Goal: Transaction & Acquisition: Purchase product/service

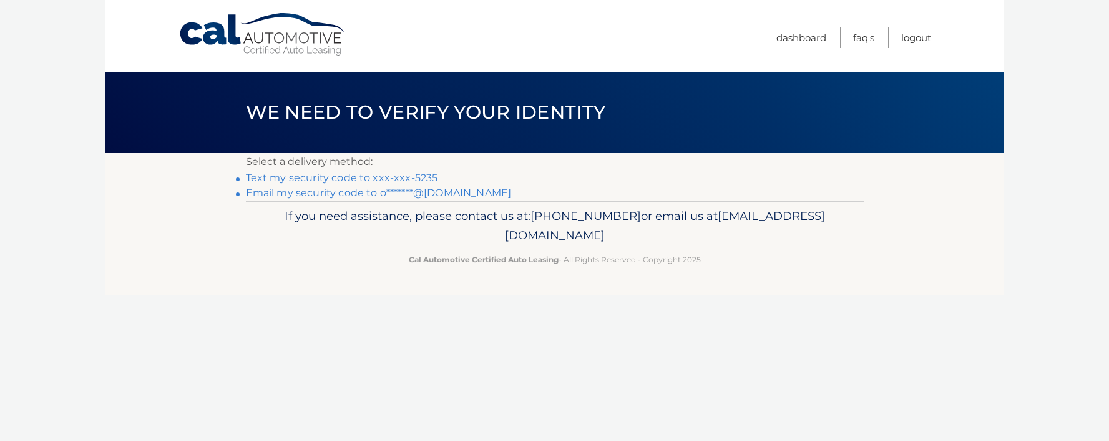
click at [395, 177] on link "Text my security code to xxx-xxx-5235" at bounding box center [342, 178] width 192 height 12
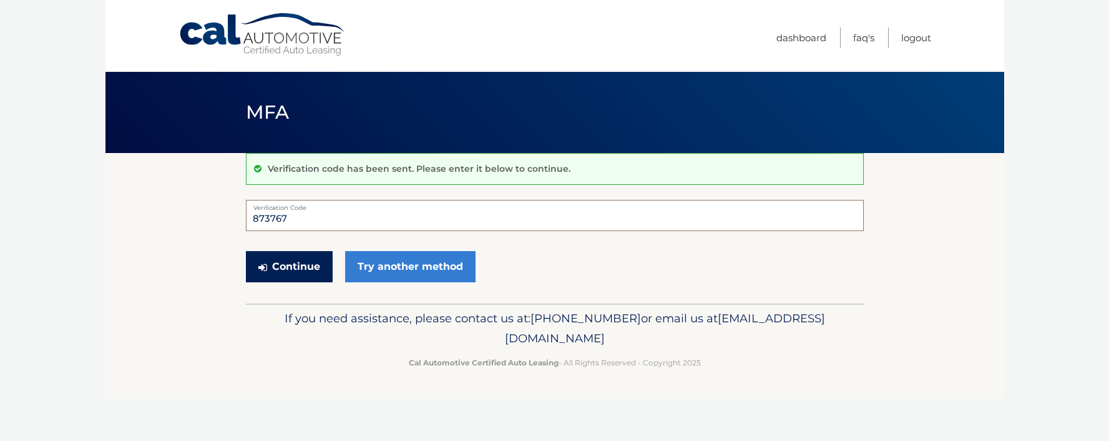
type input "873767"
click at [301, 262] on button "Continue" at bounding box center [289, 266] width 87 height 31
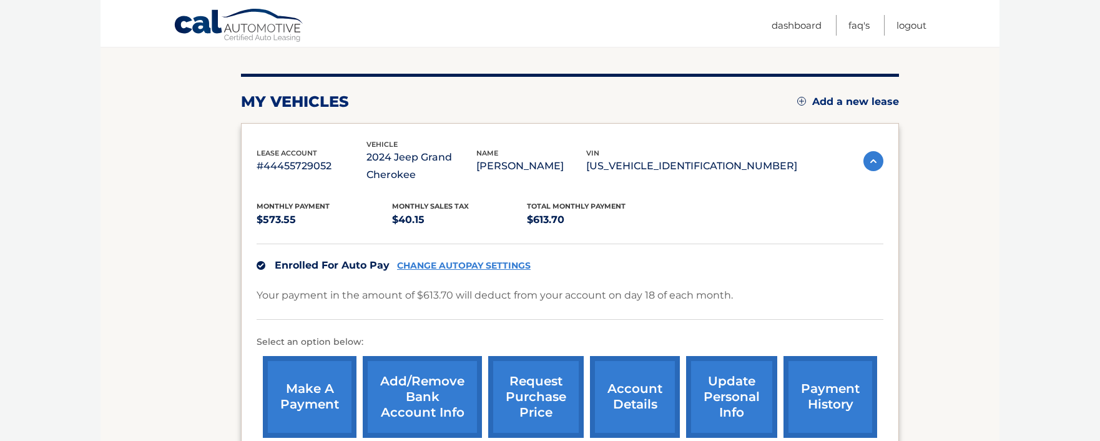
scroll to position [190, 0]
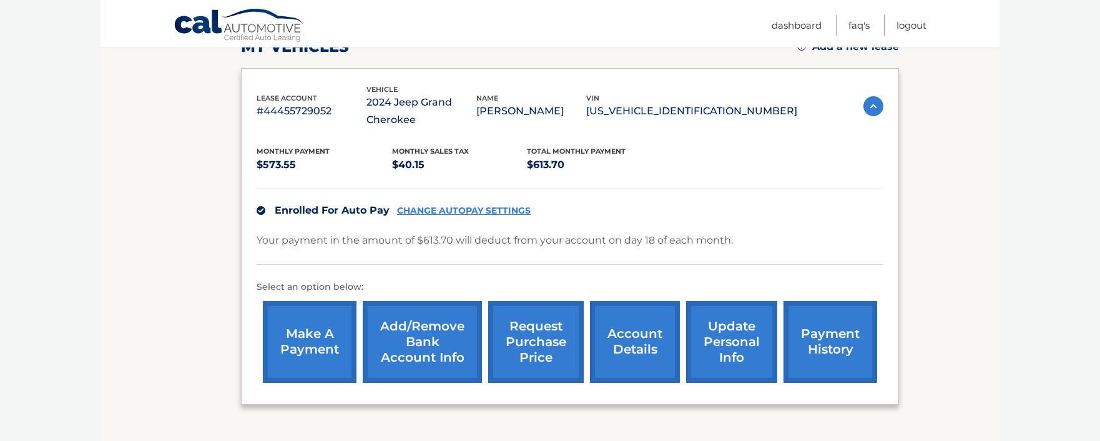
click at [325, 325] on link "make a payment" at bounding box center [310, 342] width 94 height 82
click at [542, 330] on link "request purchase price" at bounding box center [535, 342] width 95 height 82
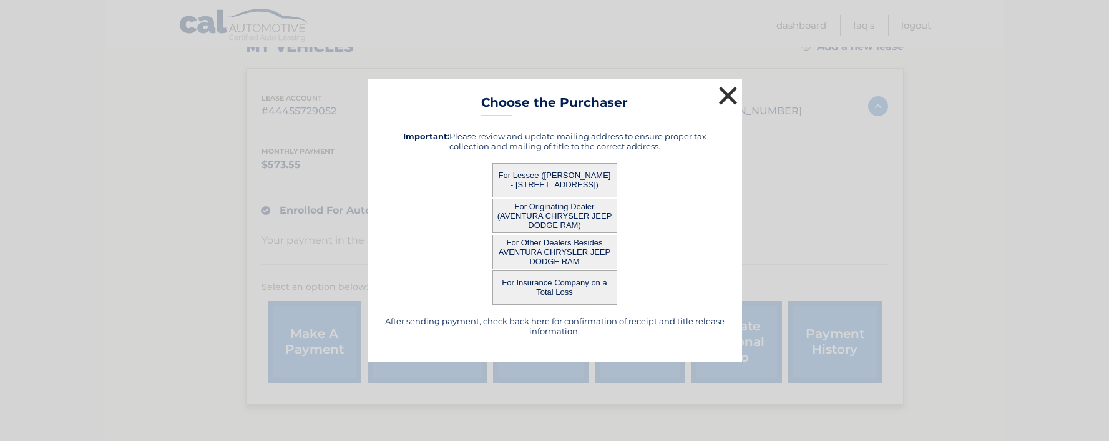
click at [728, 95] on button "×" at bounding box center [728, 95] width 25 height 25
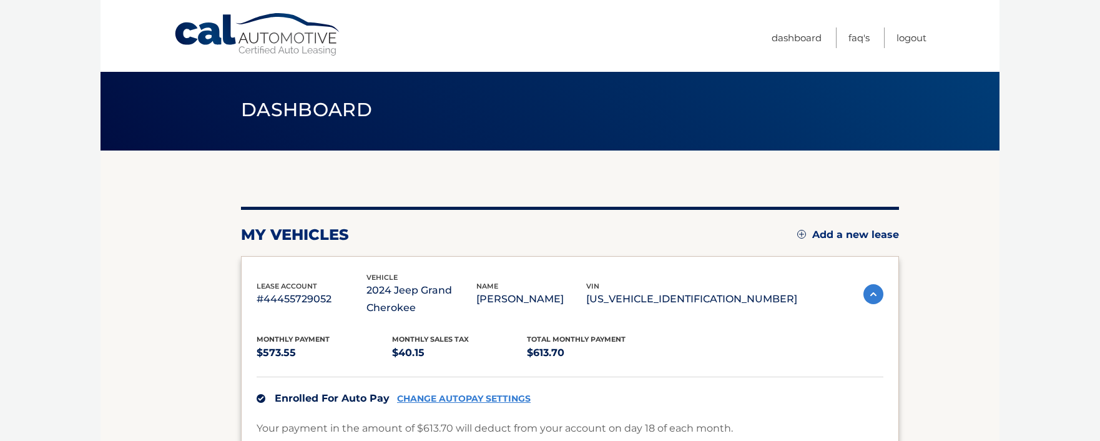
scroll to position [35, 0]
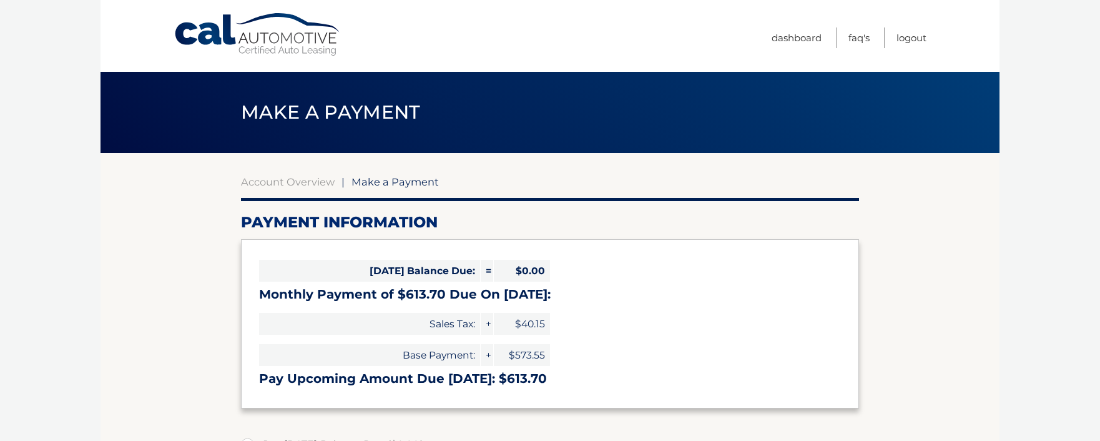
select select "MzdiMzdiMjYtZjlhZi00Yjk2LThjMjYtNTljM2MzZjUwYWMx"
